Goal: Check status: Check status

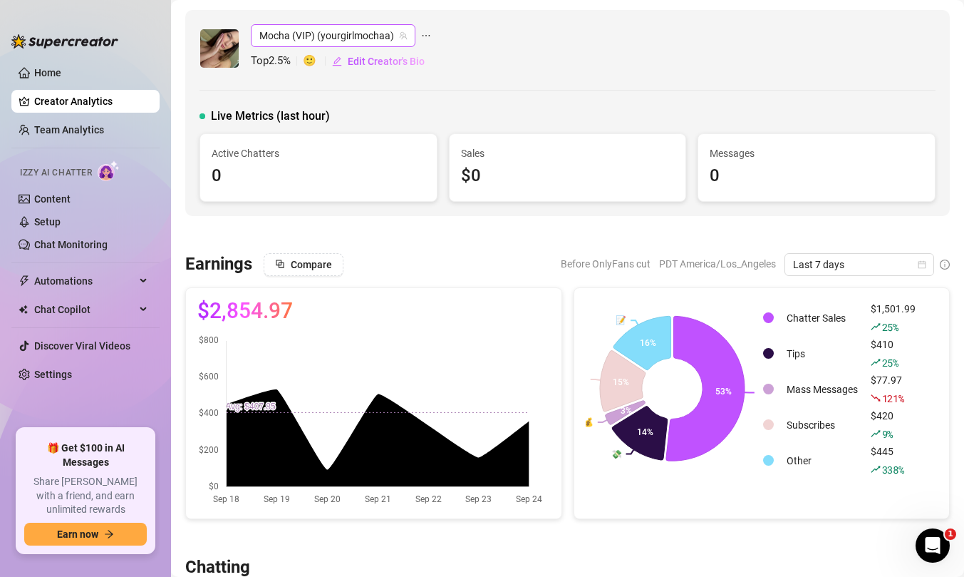
click at [268, 25] on span "Mocha (VIP) (yourgirlmochaa)" at bounding box center [333, 35] width 148 height 21
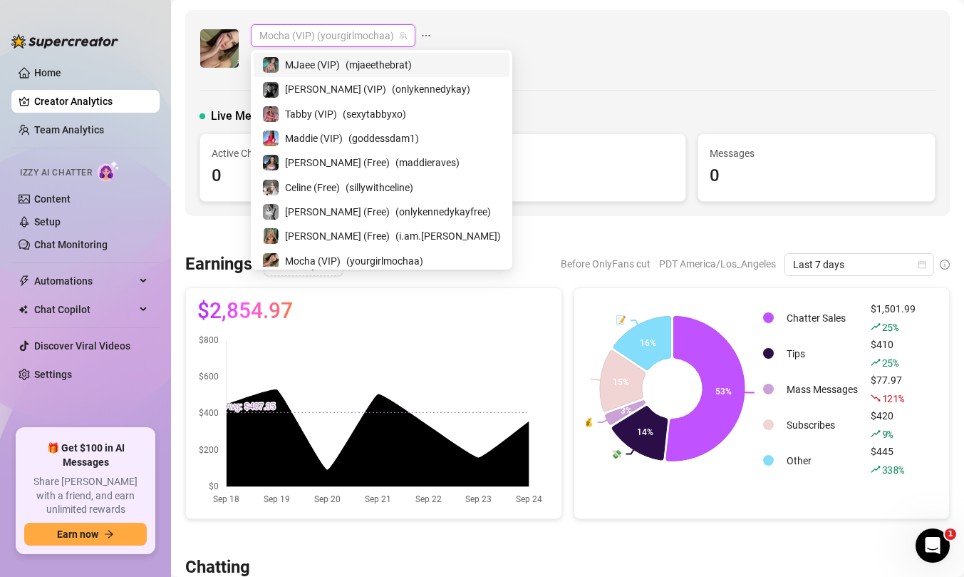
click at [528, 412] on canvas at bounding box center [370, 420] width 347 height 173
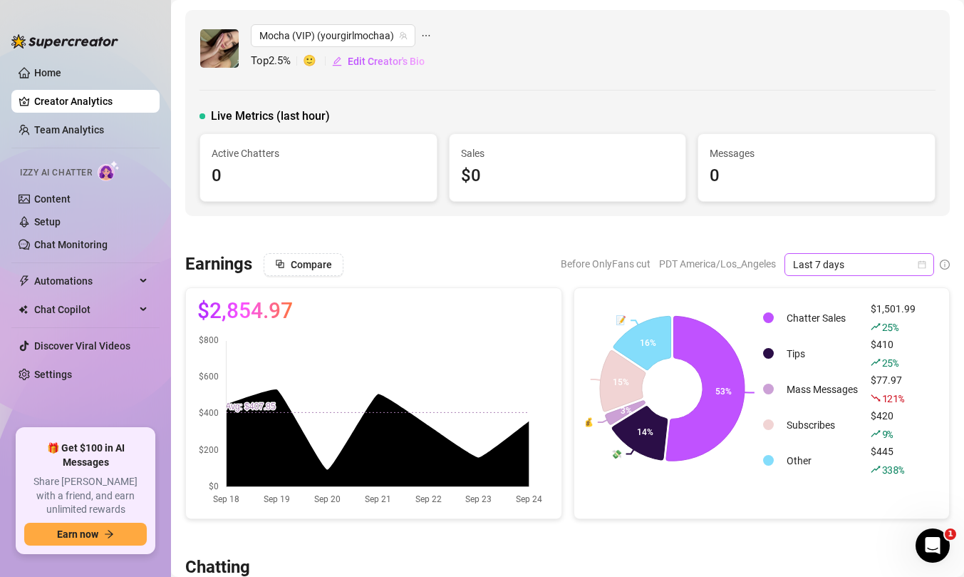
click at [876, 265] on span "Last 7 days" at bounding box center [859, 264] width 133 height 21
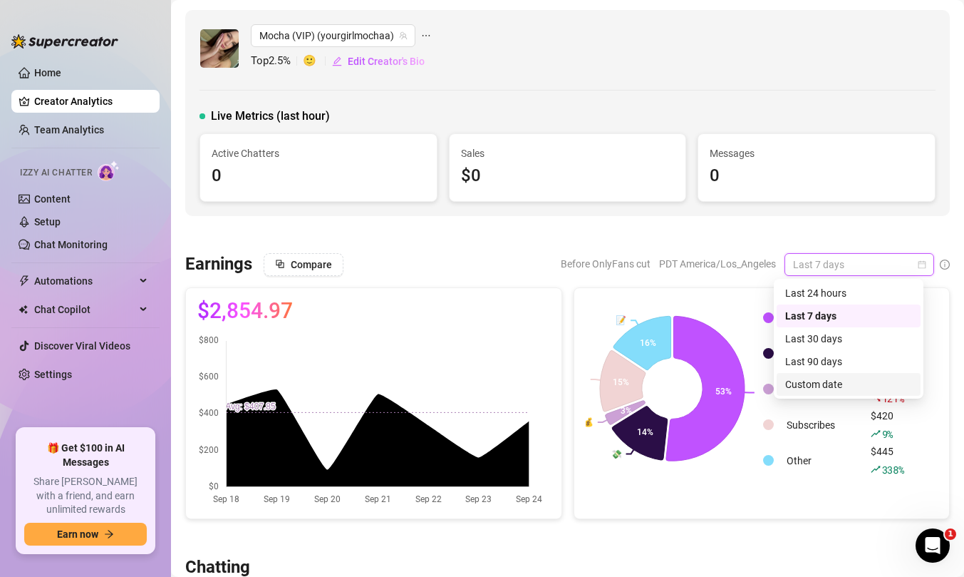
click at [848, 378] on div "Custom date" at bounding box center [849, 384] width 127 height 16
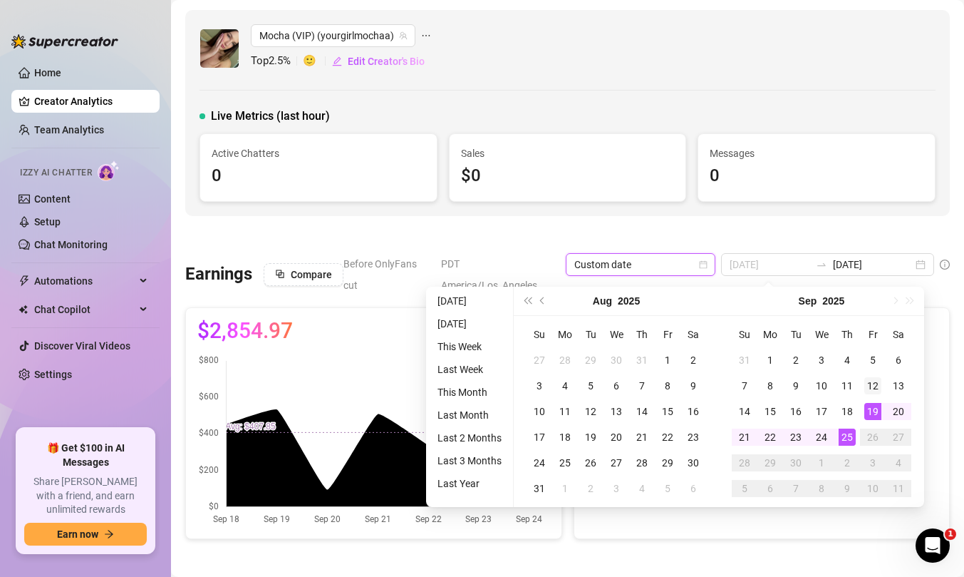
type input "2025-09-12"
